Goal: Check status: Check status

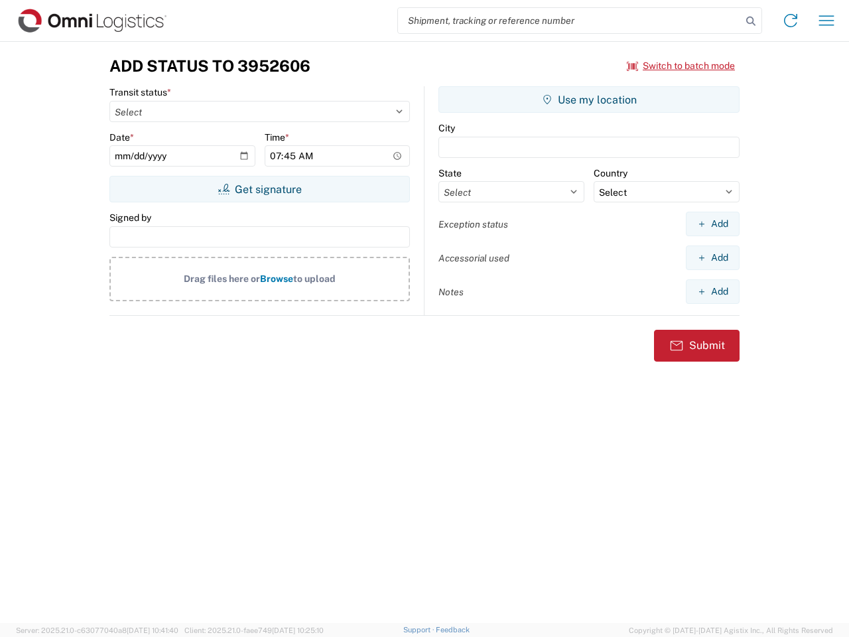
click at [570, 21] on input "search" at bounding box center [570, 20] width 344 height 25
click at [751, 21] on icon at bounding box center [751, 21] width 19 height 19
click at [791, 21] on icon at bounding box center [790, 20] width 21 height 21
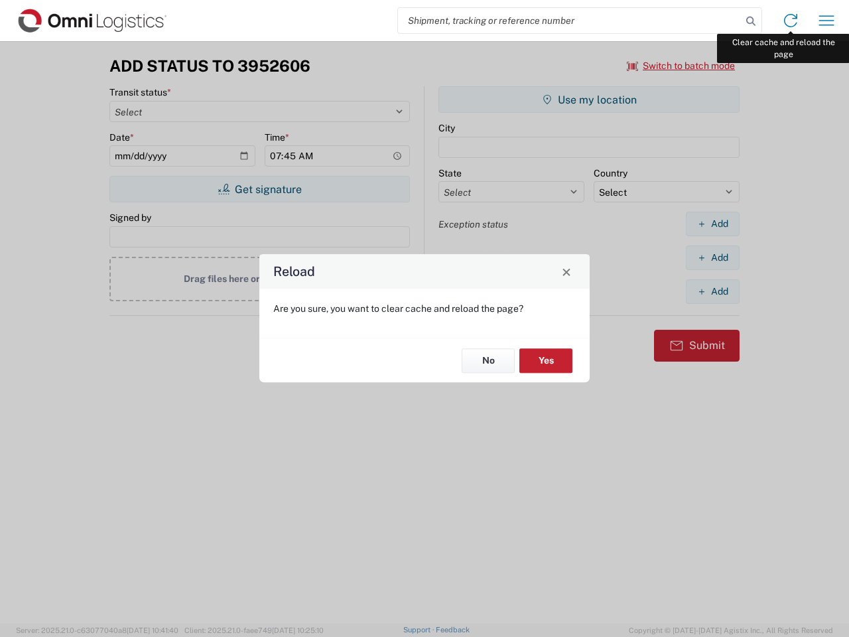
click at [827, 21] on div "Reload Are you sure, you want to clear cache and reload the page? No Yes" at bounding box center [424, 318] width 849 height 637
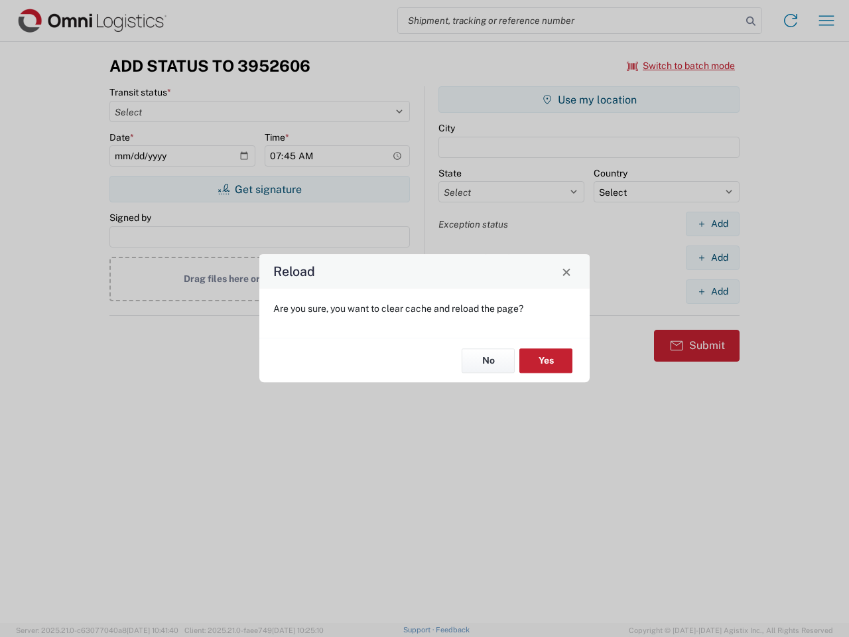
click at [681, 66] on div "Reload Are you sure, you want to clear cache and reload the page? No Yes" at bounding box center [424, 318] width 849 height 637
click at [259, 189] on div "Reload Are you sure, you want to clear cache and reload the page? No Yes" at bounding box center [424, 318] width 849 height 637
click at [589, 100] on div "Reload Are you sure, you want to clear cache and reload the page? No Yes" at bounding box center [424, 318] width 849 height 637
click at [713, 224] on div "Reload Are you sure, you want to clear cache and reload the page? No Yes" at bounding box center [424, 318] width 849 height 637
click at [713, 257] on div "Reload Are you sure, you want to clear cache and reload the page? No Yes" at bounding box center [424, 318] width 849 height 637
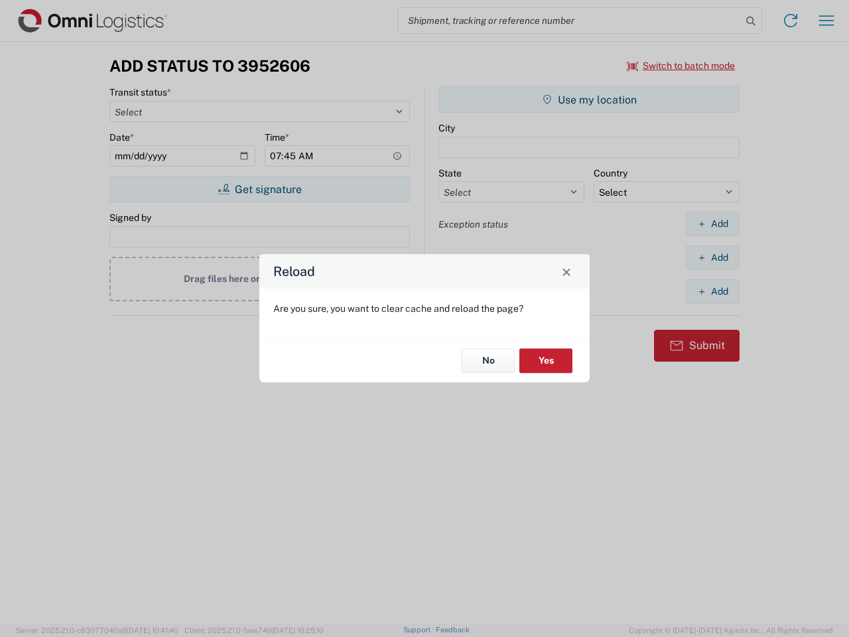
click at [713, 291] on div "Reload Are you sure, you want to clear cache and reload the page? No Yes" at bounding box center [424, 318] width 849 height 637
